Goal: Information Seeking & Learning: Learn about a topic

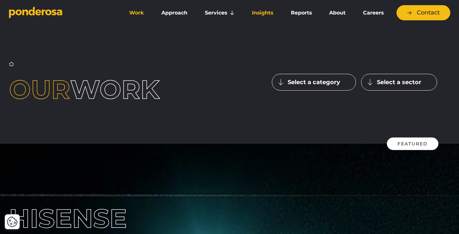
click at [272, 17] on link "Insights" at bounding box center [263, 13] width 36 height 14
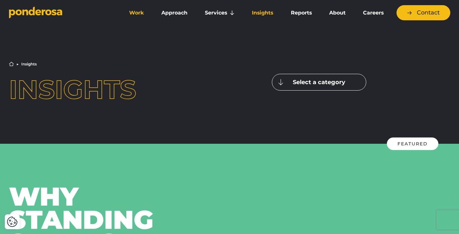
click at [136, 8] on link "Work" at bounding box center [137, 13] width 30 height 14
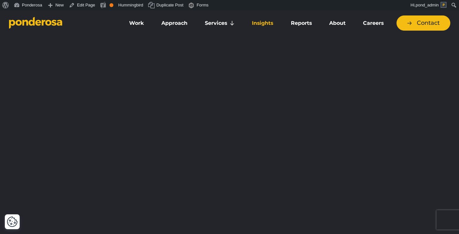
click at [257, 27] on link "Insights" at bounding box center [263, 23] width 36 height 14
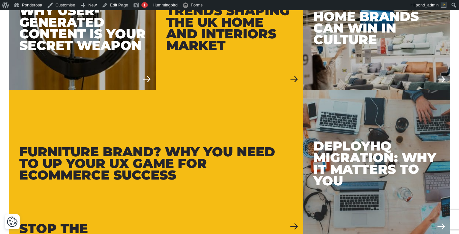
scroll to position [492, 0]
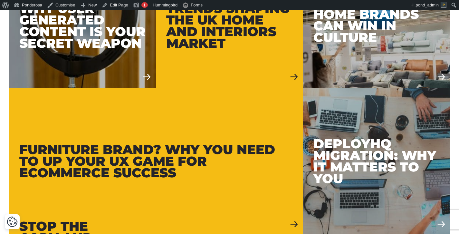
click at [227, 147] on div "Furniture Brand? Why you need to up your UX game for eCommerce success" at bounding box center [156, 161] width 274 height 35
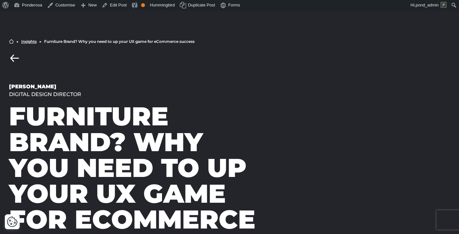
click at [17, 59] on link "Back to Insights" at bounding box center [14, 58] width 11 height 8
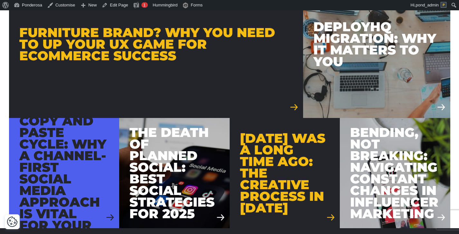
scroll to position [616, 0]
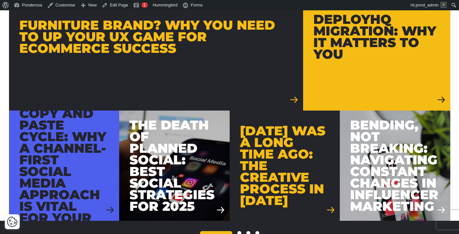
click at [377, 43] on div "DeployHQ Migration: Why It Matters To You" at bounding box center [377, 37] width 127 height 46
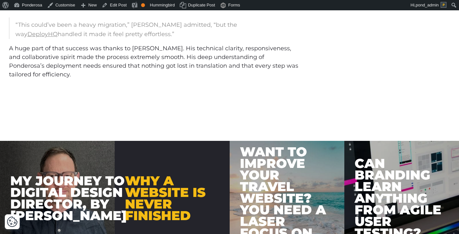
scroll to position [1158, 0]
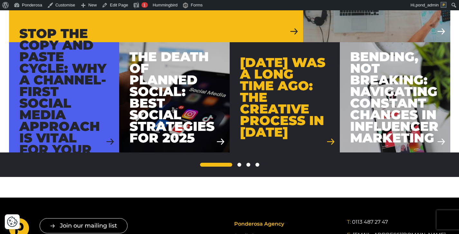
scroll to position [685, 0]
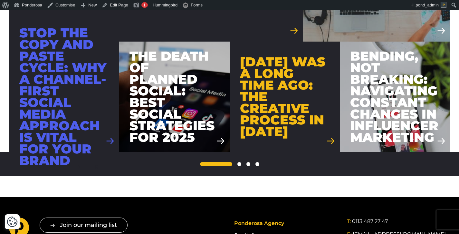
click at [95, 101] on div "Stop the copy and paste cycle: Why a channel-first social media approach is vit…" at bounding box center [64, 96] width 90 height 139
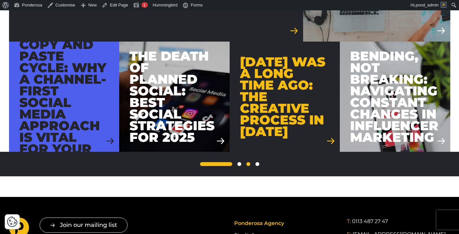
click at [249, 164] on span "…" at bounding box center [249, 164] width 4 height 4
click at [247, 164] on span "…" at bounding box center [249, 164] width 4 height 4
click at [241, 165] on div "1 2 … 5" at bounding box center [229, 164] width 439 height 4
click at [240, 165] on link "2" at bounding box center [239, 164] width 4 height 4
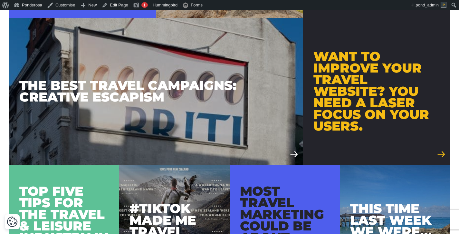
scroll to position [286, 0]
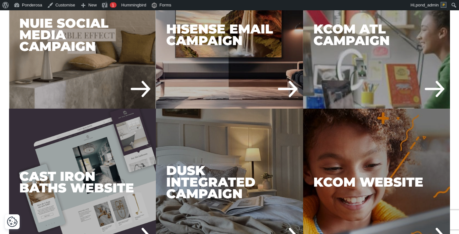
scroll to position [542, 0]
